Goal: Find specific page/section: Find specific page/section

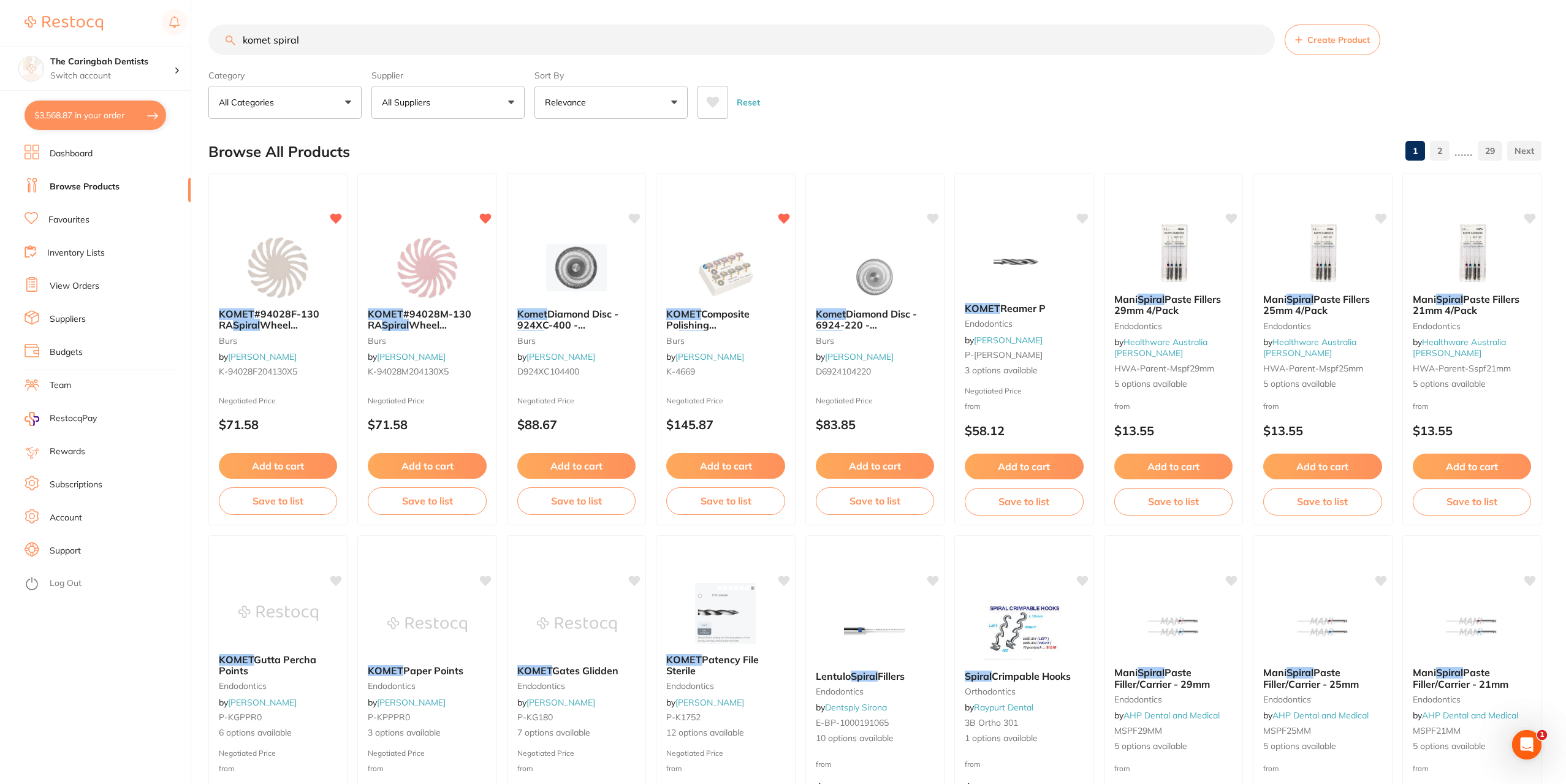
click at [87, 248] on link "Inventory Lists" at bounding box center [76, 253] width 57 height 12
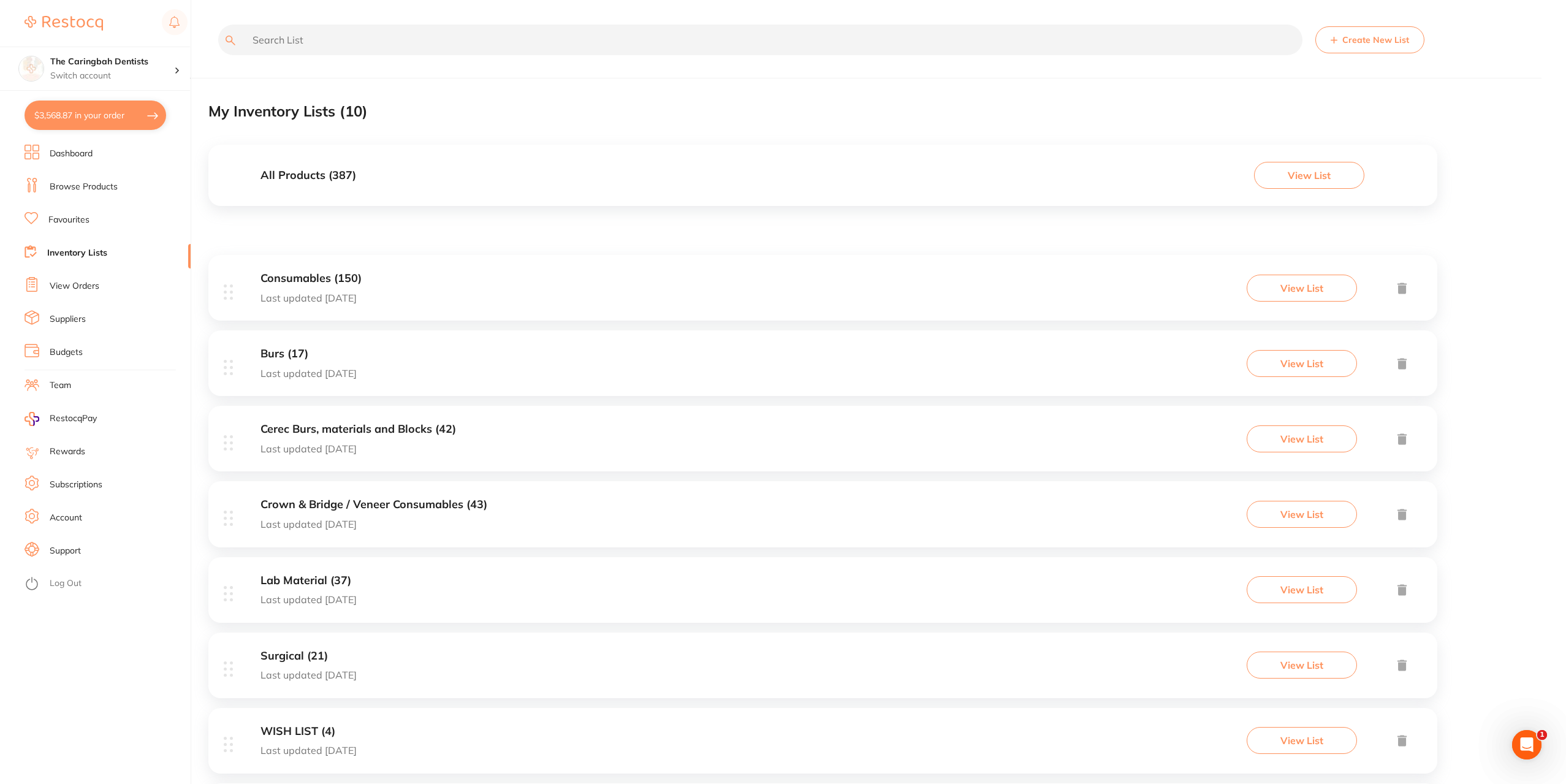
click at [454, 370] on div "Burs (17) Last updated [DATE] View List" at bounding box center [823, 363] width 1229 height 66
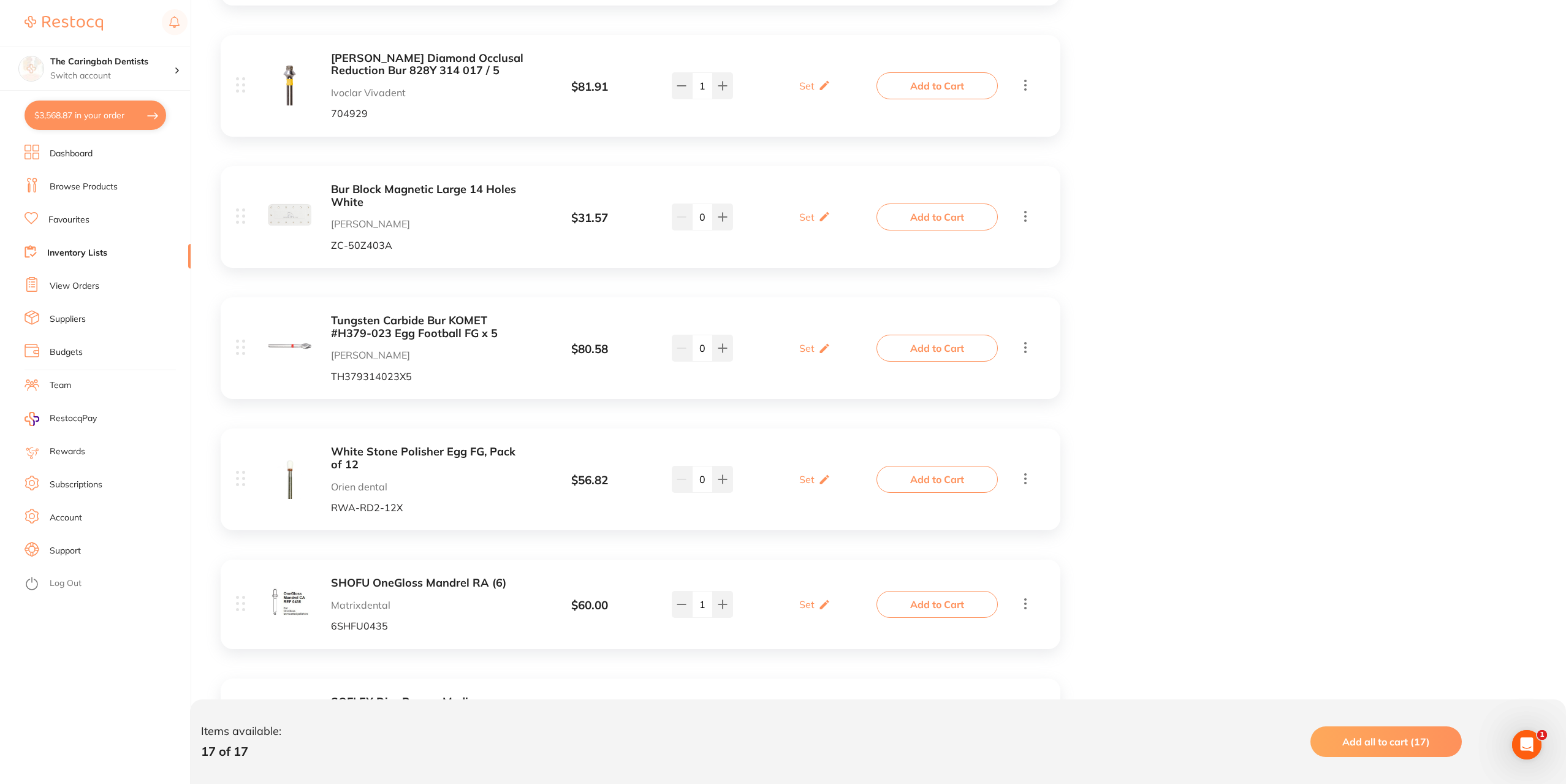
scroll to position [1287, 0]
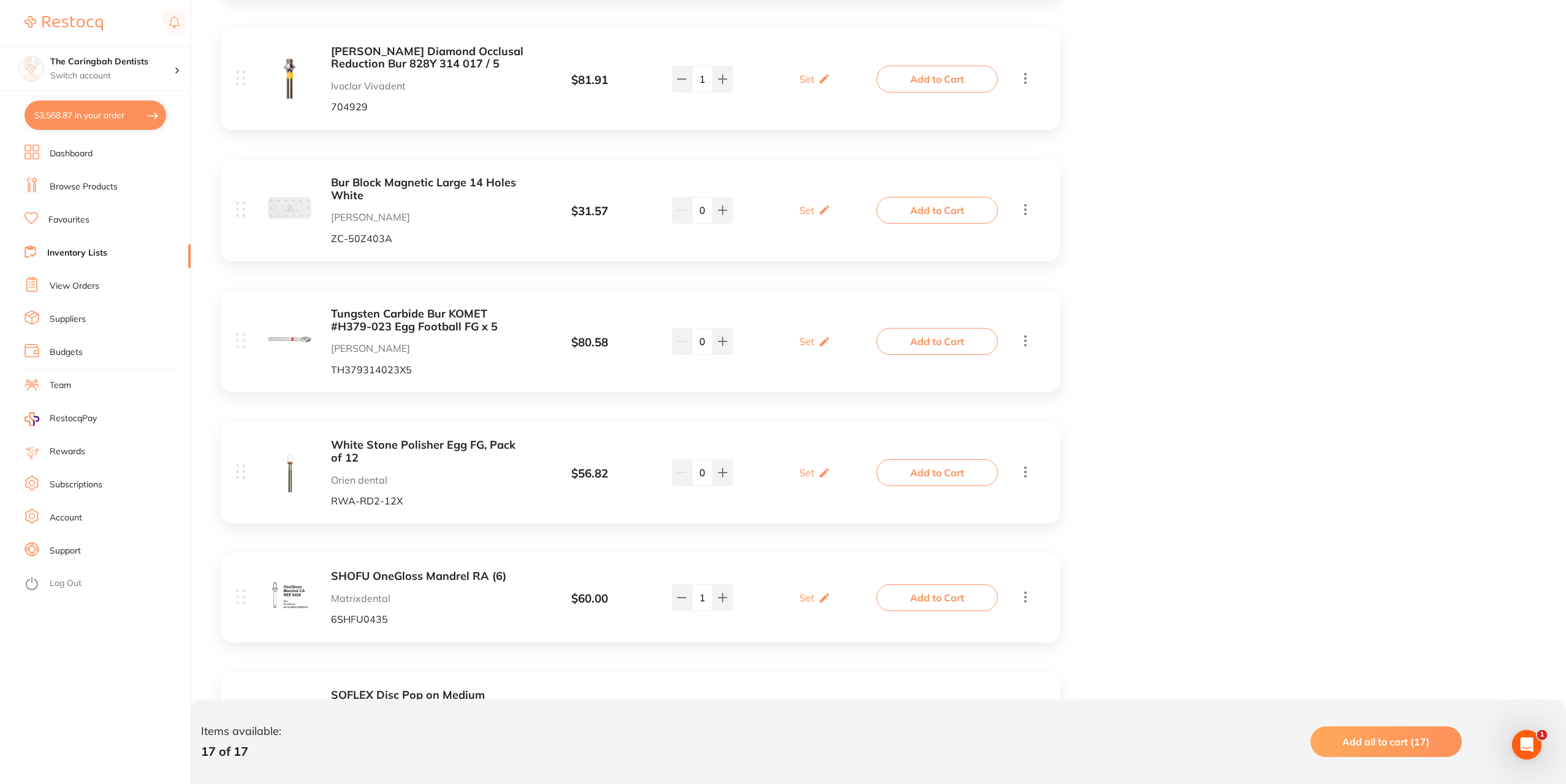
click at [461, 442] on b "White Stone Polisher Egg FG, Pack of 12" at bounding box center [428, 451] width 194 height 25
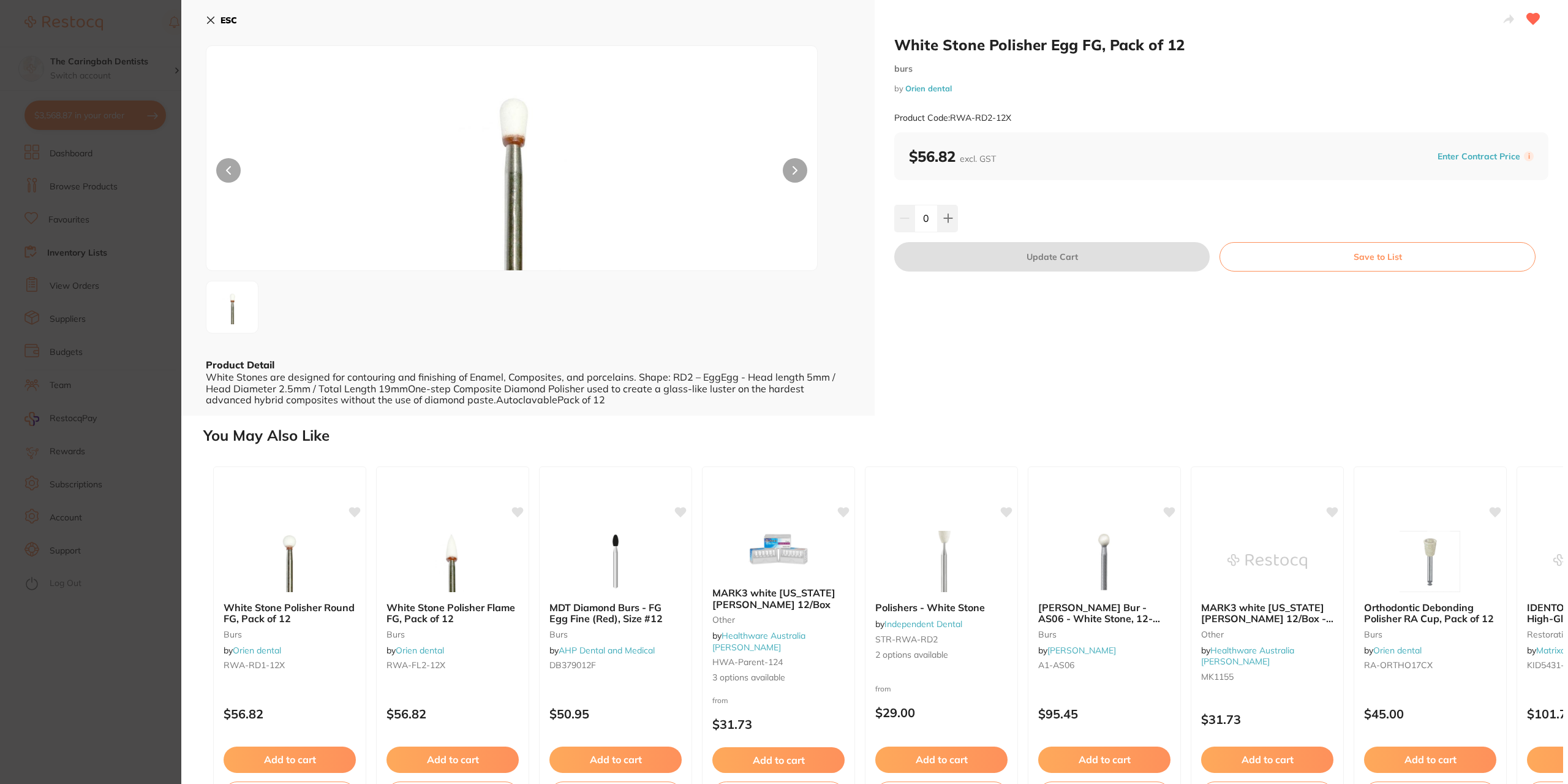
click at [229, 19] on b "ESC" at bounding box center [228, 20] width 16 height 11
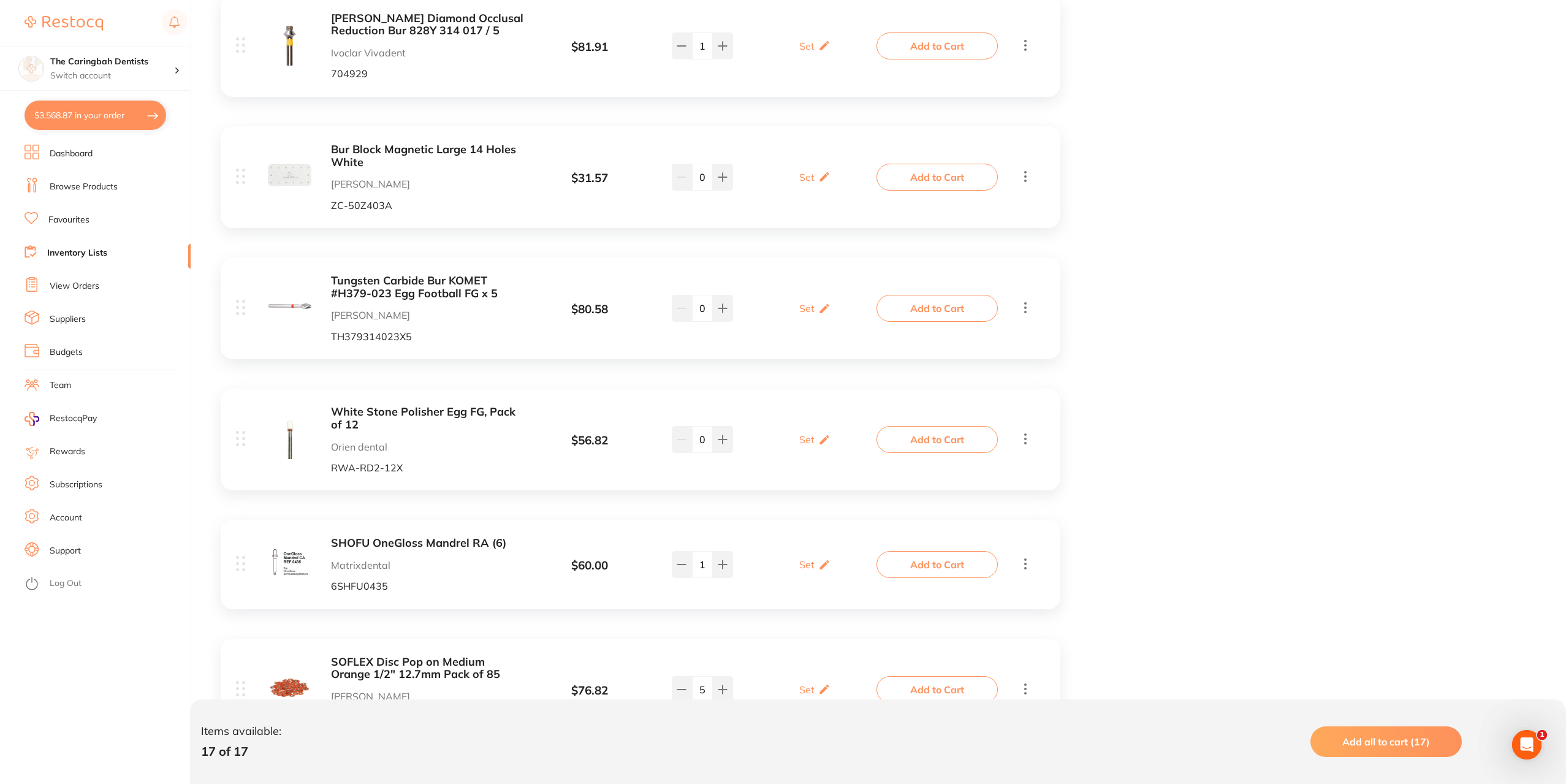
scroll to position [1238, 0]
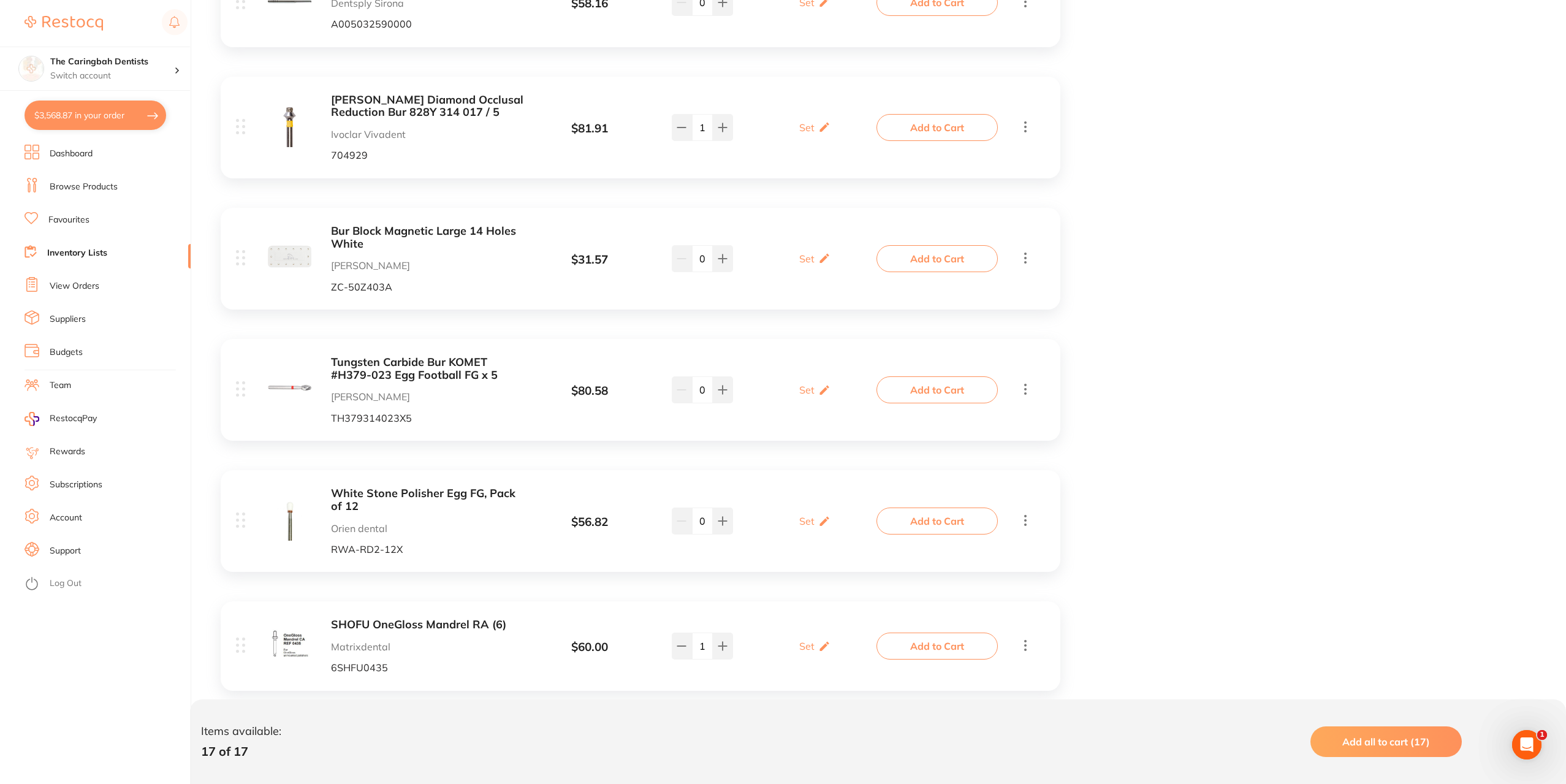
click at [383, 491] on b "White Stone Polisher Egg FG, Pack of 12" at bounding box center [428, 499] width 194 height 25
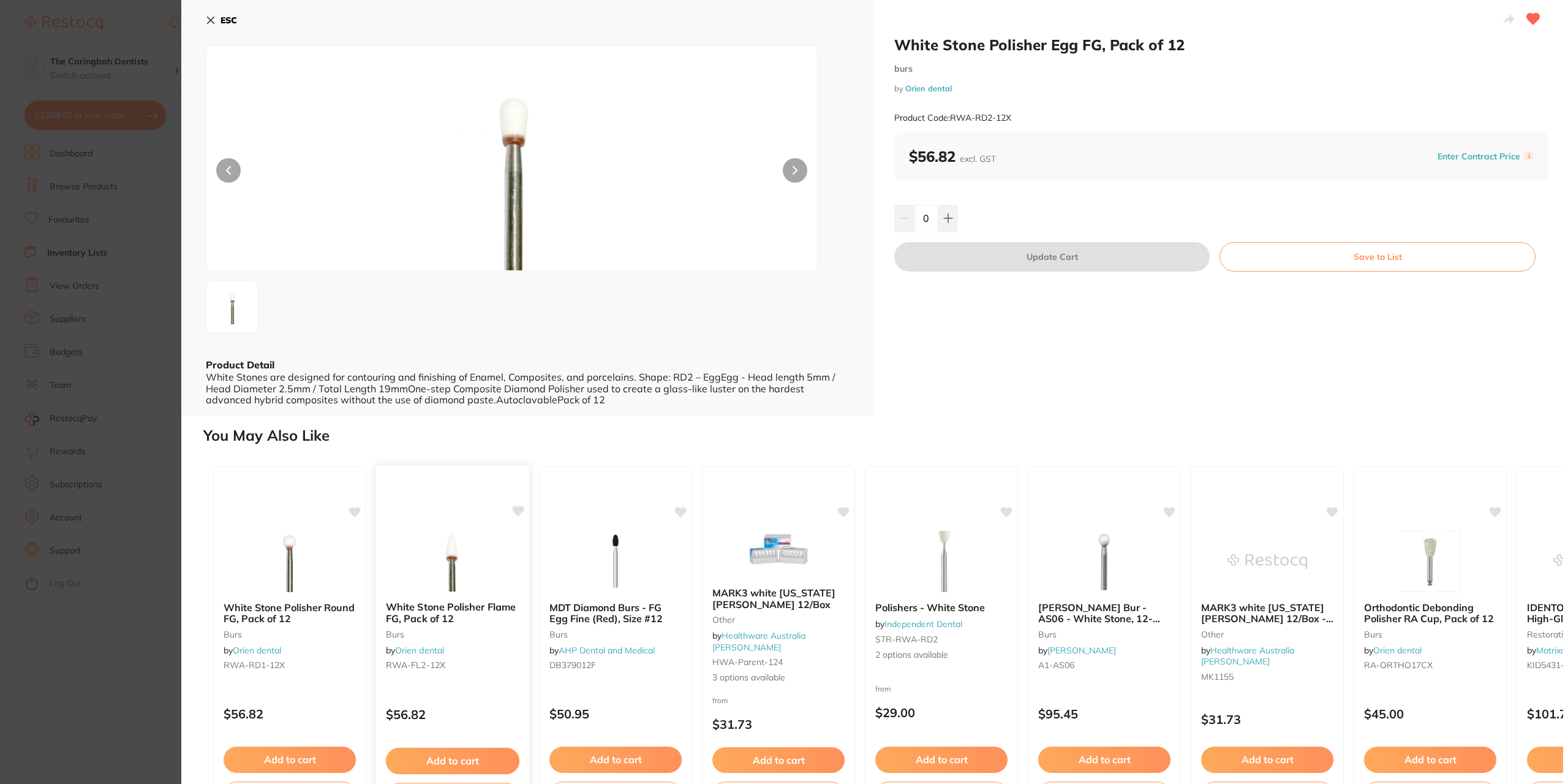
click at [461, 606] on b "White Stone Polisher Flame FG, Pack of 12" at bounding box center [453, 612] width 134 height 23
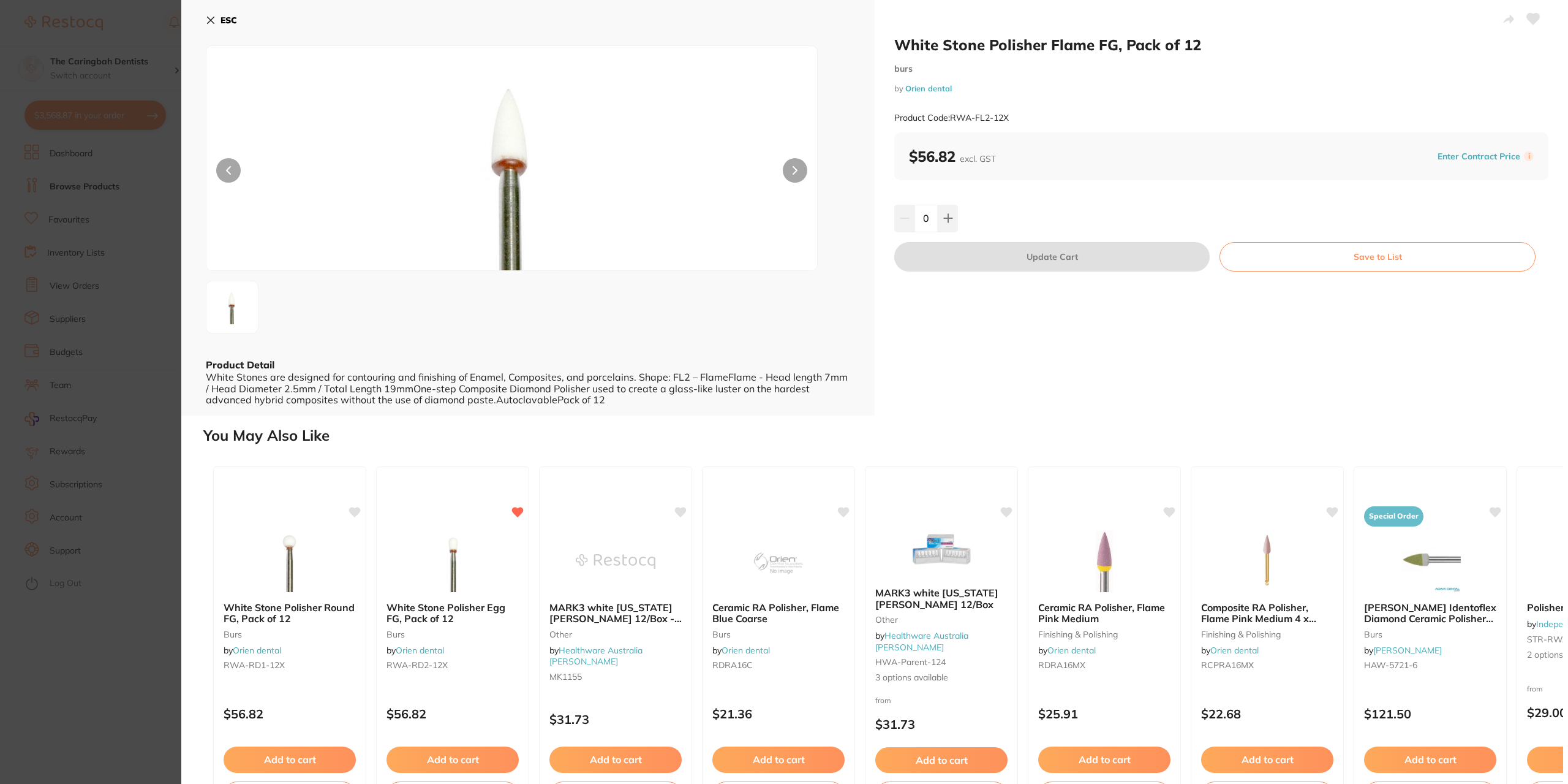
click at [226, 11] on button "ESC" at bounding box center [222, 20] width 31 height 21
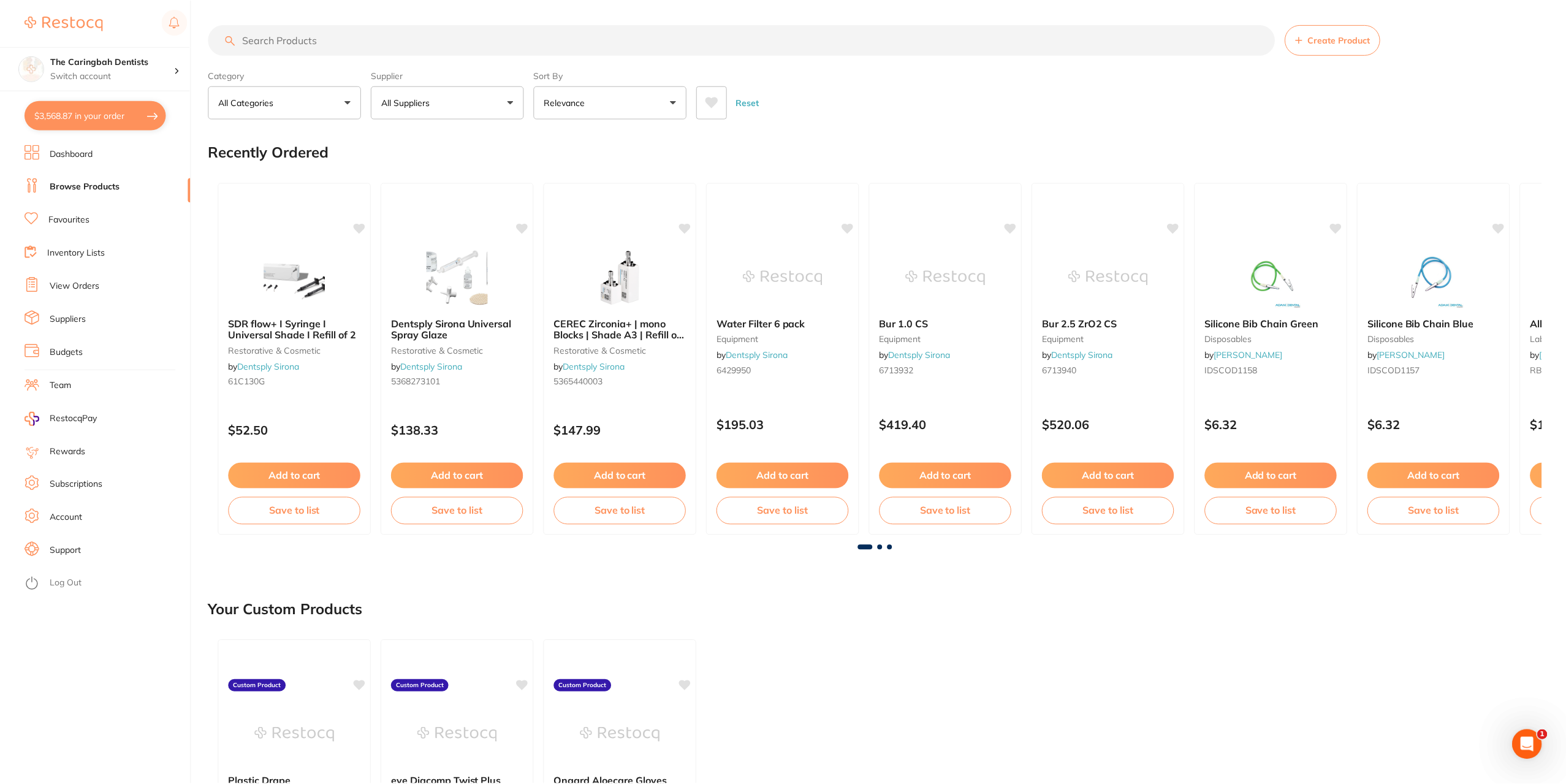
scroll to position [1128, 0]
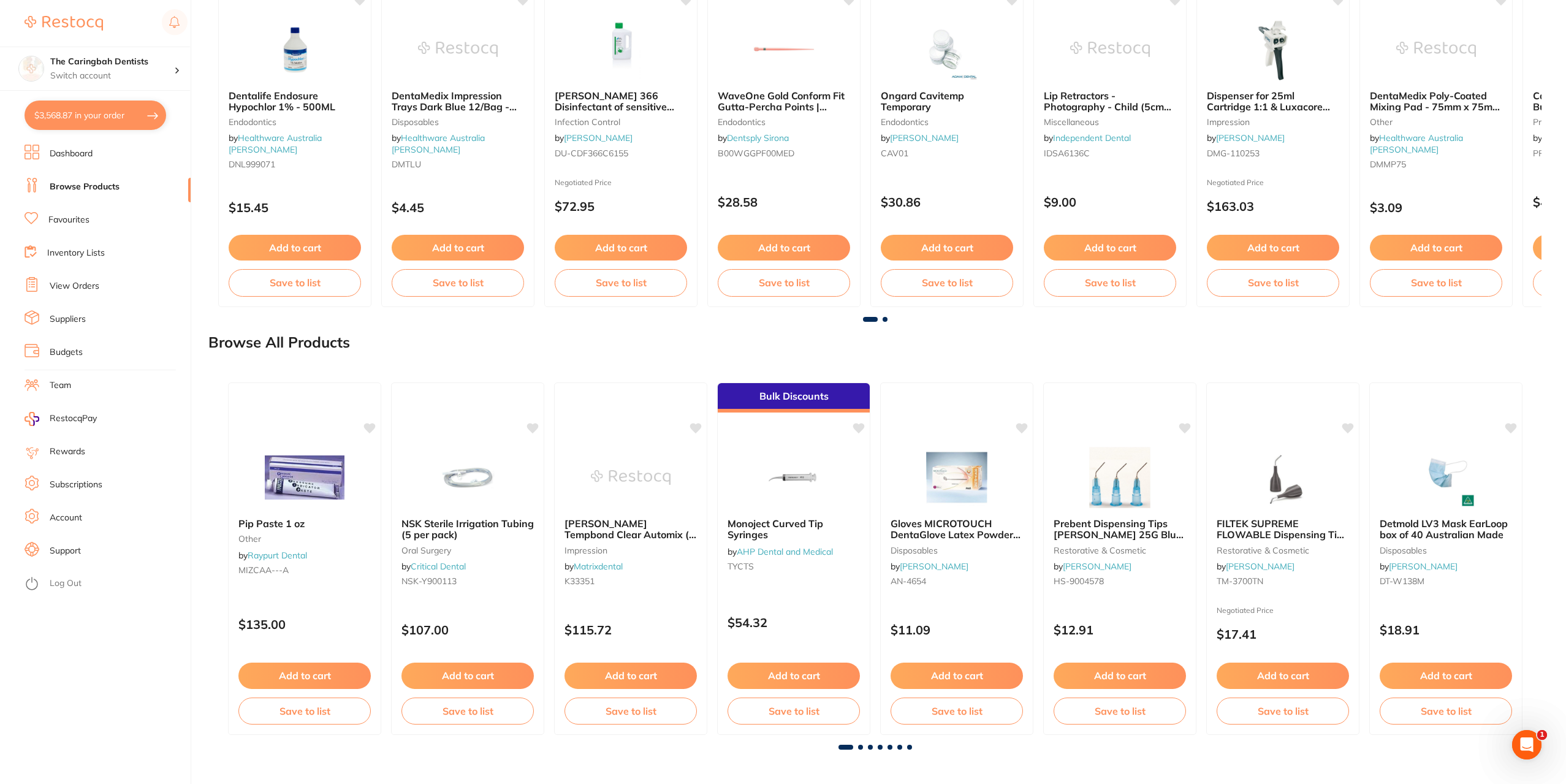
click at [68, 274] on ul "Dashboard Browse Products Favourites Inventory Lists View Orders Suppliers Budg…" at bounding box center [108, 464] width 166 height 639
click at [78, 255] on link "Inventory Lists" at bounding box center [76, 253] width 57 height 12
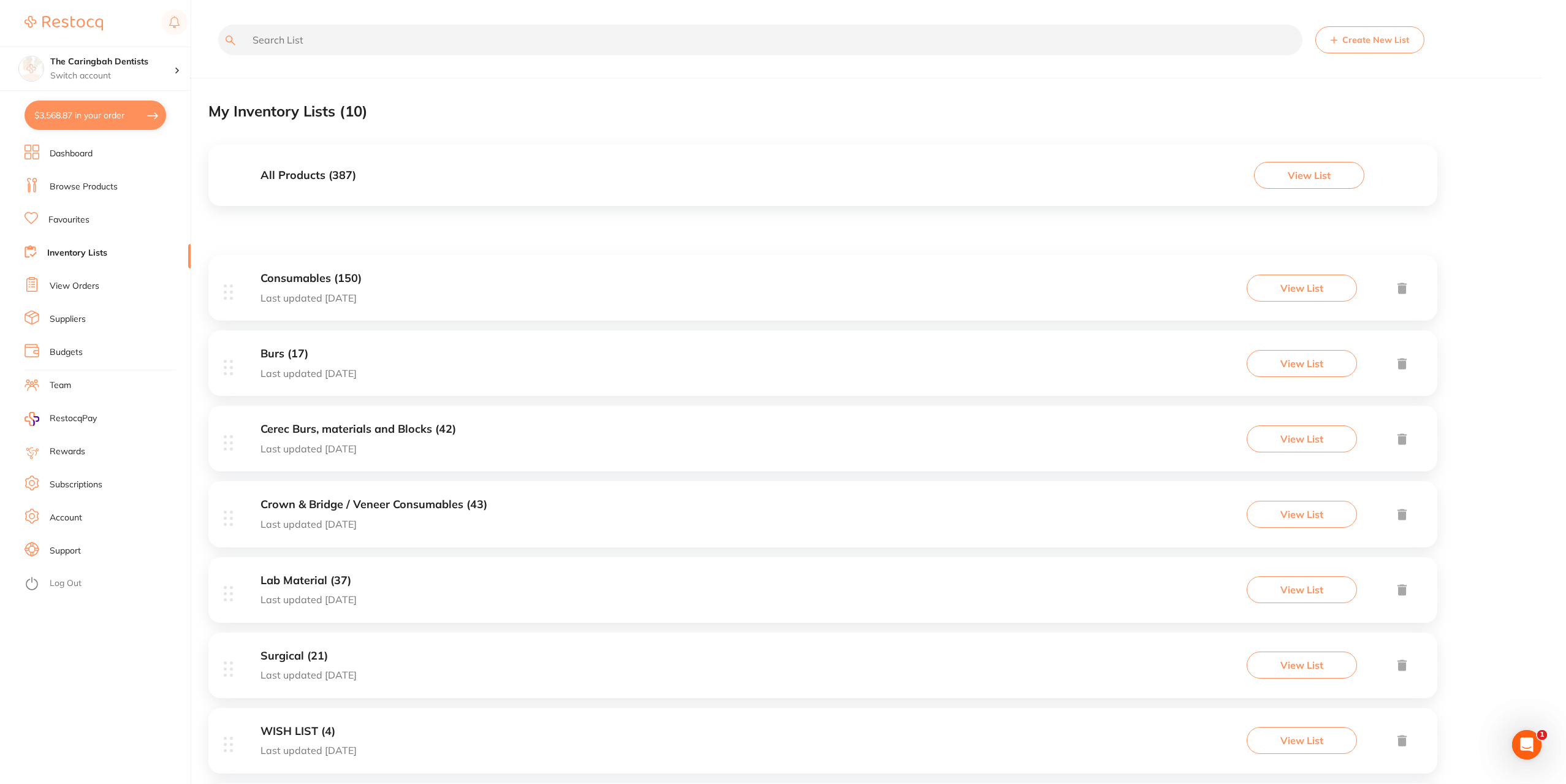
click at [286, 362] on div "Burs (17) Last updated [DATE]" at bounding box center [308, 363] width 96 height 31
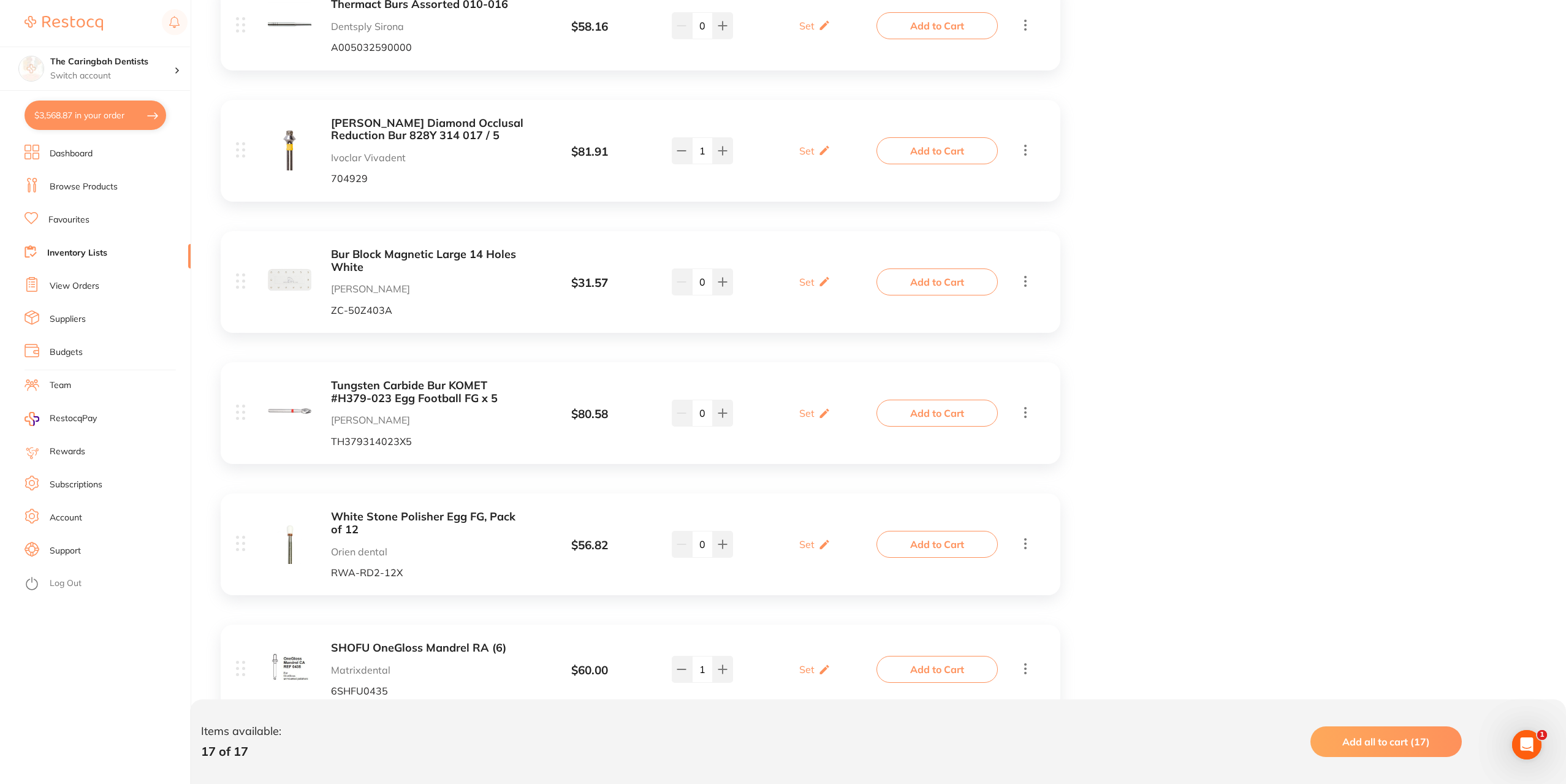
scroll to position [1225, 0]
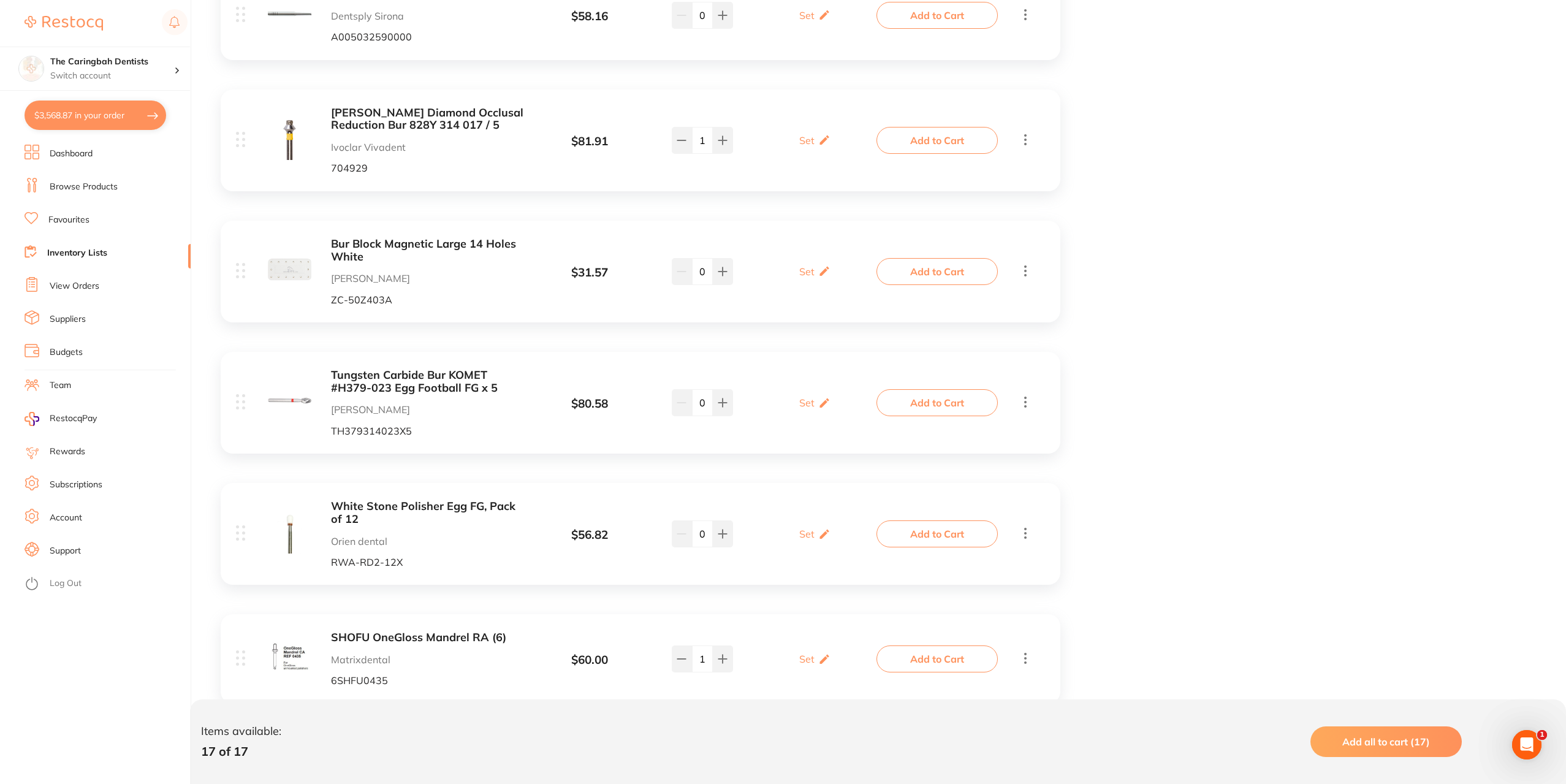
drag, startPoint x: 337, startPoint y: 370, endPoint x: 461, endPoint y: 369, distance: 124.0
click at [461, 369] on b "Tungsten Carbide Bur KOMET #H379-023 Egg Football FG x 5" at bounding box center [428, 381] width 194 height 25
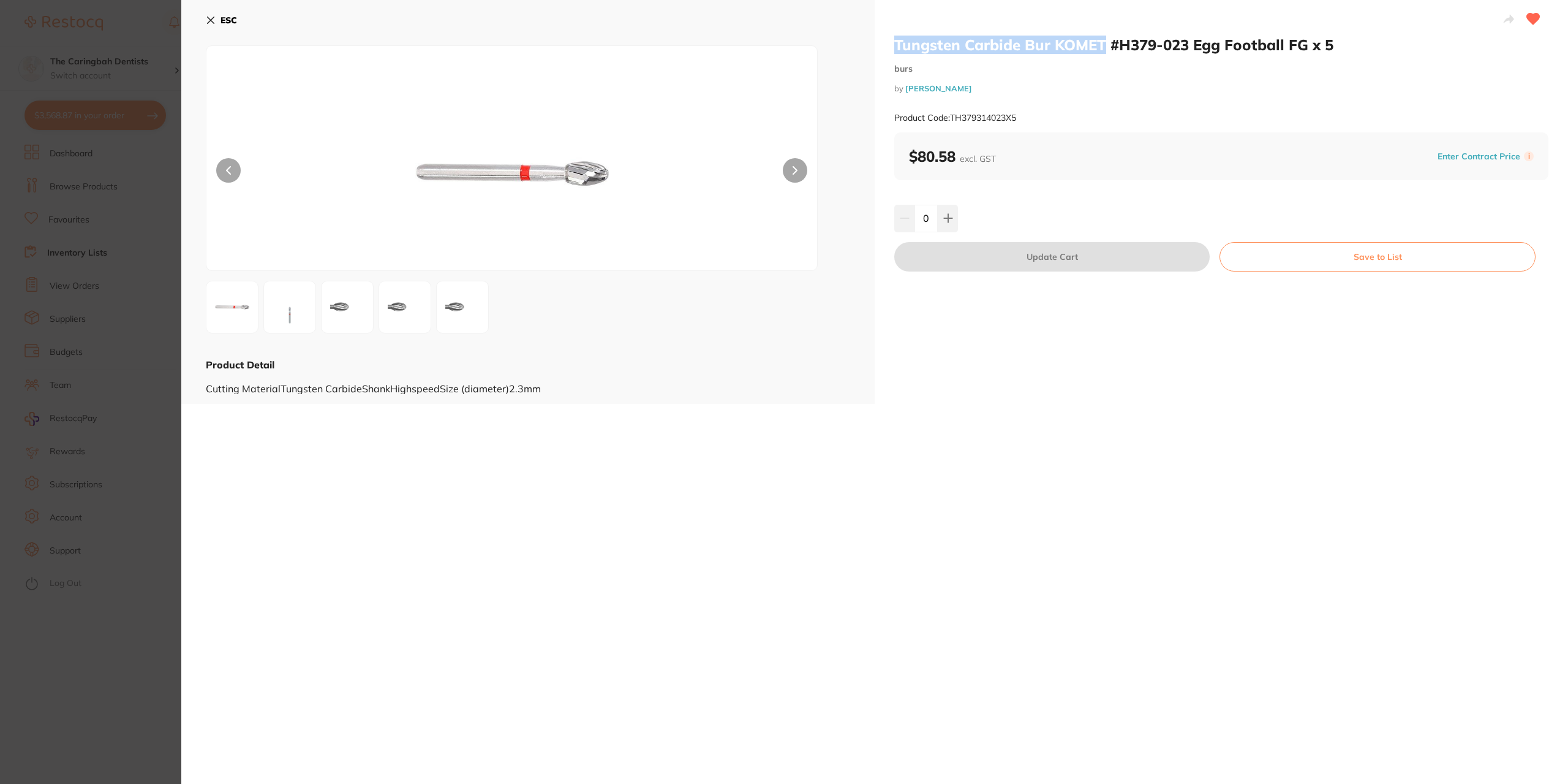
drag, startPoint x: 895, startPoint y: 43, endPoint x: 1100, endPoint y: 38, distance: 205.1
click at [1100, 38] on div "Tungsten Carbide Bur KOMET #H379-023 Egg Football FG x 5 burs by [PERSON_NAME] …" at bounding box center [1221, 201] width 693 height 403
copy h2 "Tungsten Carbide Bur KOMET"
drag, startPoint x: 1187, startPoint y: 41, endPoint x: 1116, endPoint y: 41, distance: 71.0
click at [1116, 41] on h2 "Tungsten Carbide Bur KOMET #H379-023 Egg Football FG x 5" at bounding box center [1221, 45] width 654 height 18
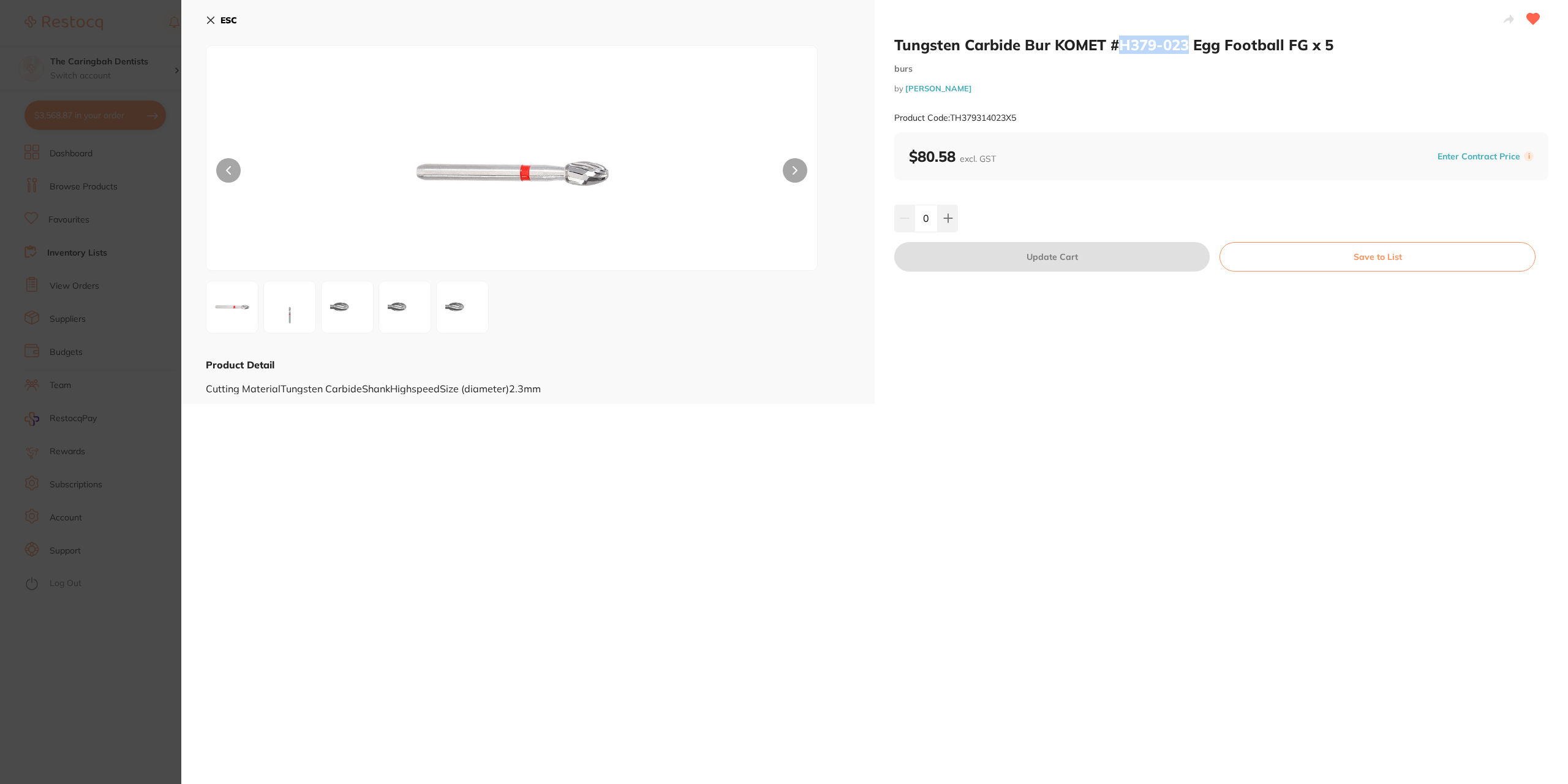
copy h2 "H379-023"
